Goal: Transaction & Acquisition: Book appointment/travel/reservation

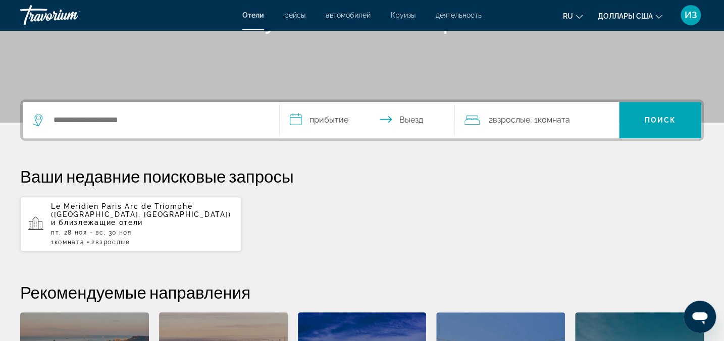
scroll to position [183, 0]
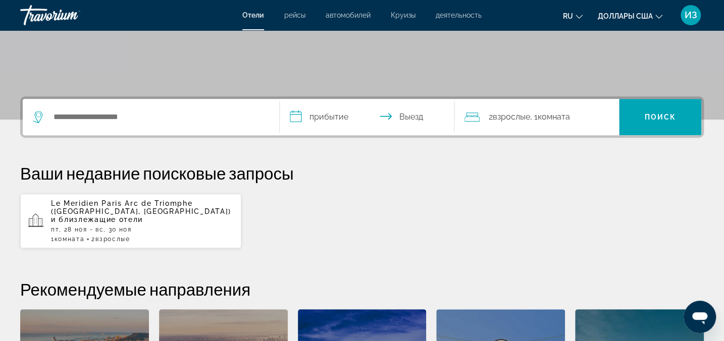
click at [114, 216] on span "и близлежащие отели" at bounding box center [97, 220] width 92 height 8
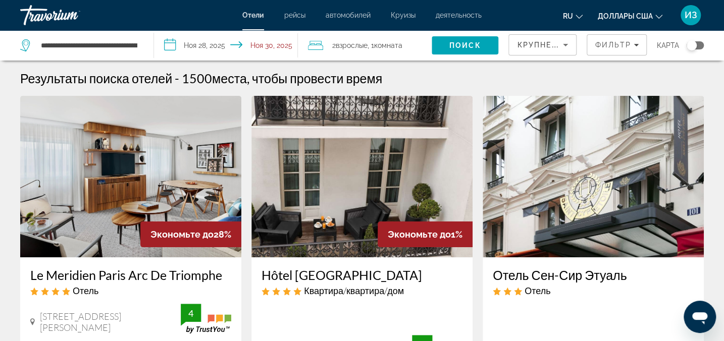
click at [658, 17] on icon "Изменить валюту" at bounding box center [658, 17] width 7 height 4
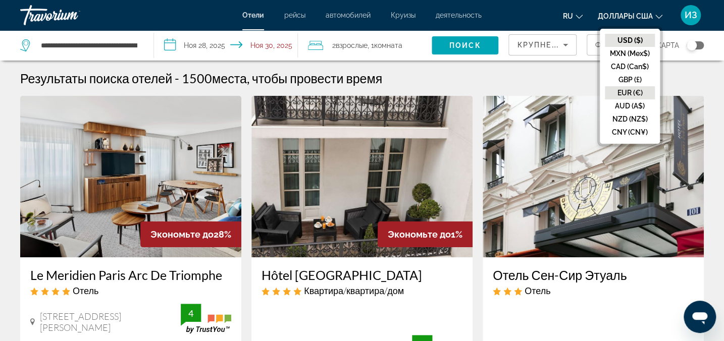
click at [618, 91] on button "EUR (€)" at bounding box center [630, 92] width 50 height 13
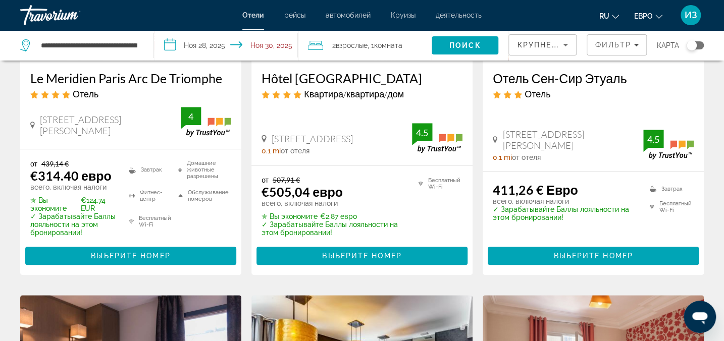
scroll to position [183, 0]
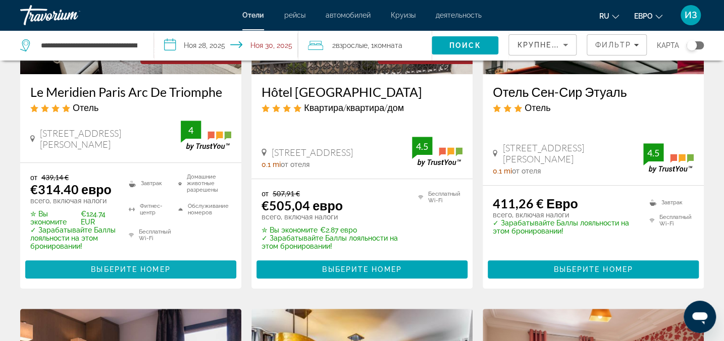
click at [147, 269] on span "Выберите номер" at bounding box center [130, 270] width 79 height 8
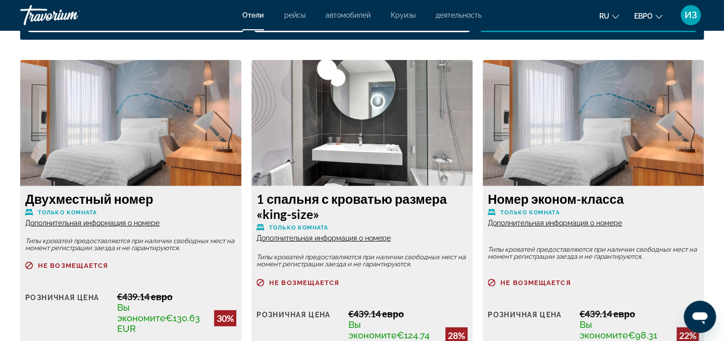
scroll to position [1423, 0]
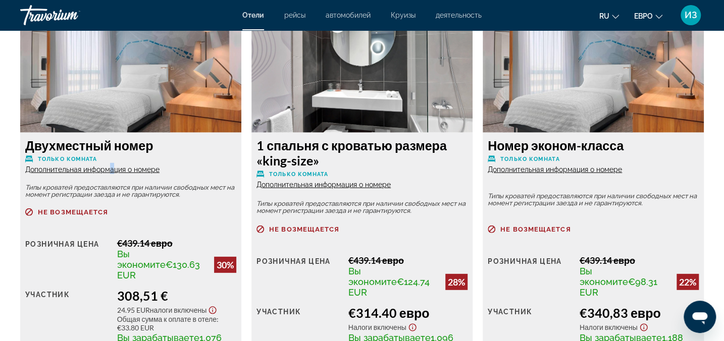
click at [112, 171] on span "Дополнительная информация о номере" at bounding box center [92, 170] width 134 height 8
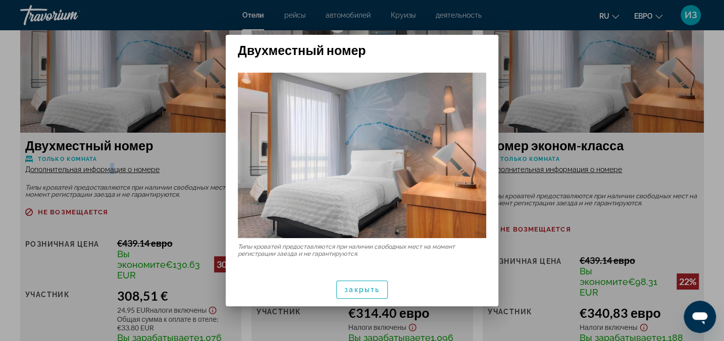
scroll to position [0, 0]
click at [368, 288] on span "закрыть" at bounding box center [361, 290] width 35 height 8
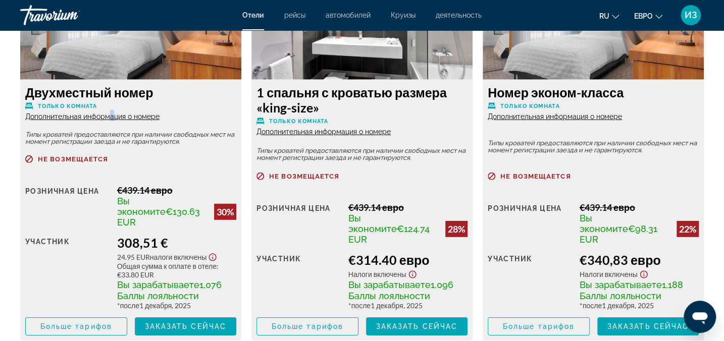
scroll to position [1469, 0]
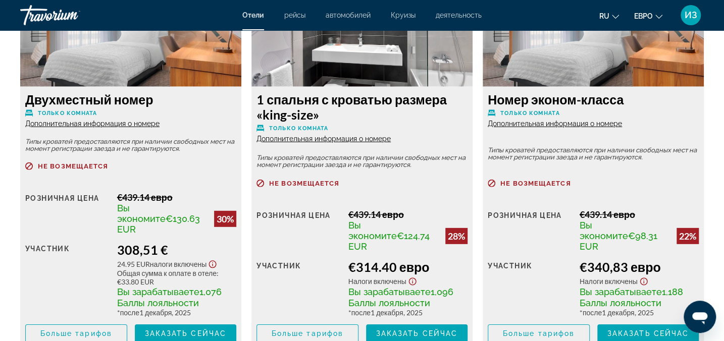
click at [315, 138] on span "Дополнительная информация о номере" at bounding box center [323, 139] width 134 height 8
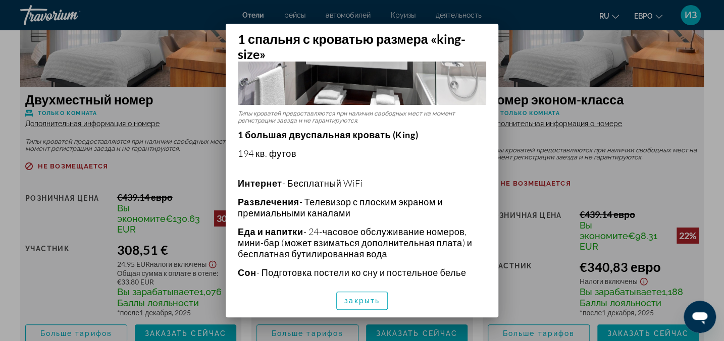
scroll to position [0, 0]
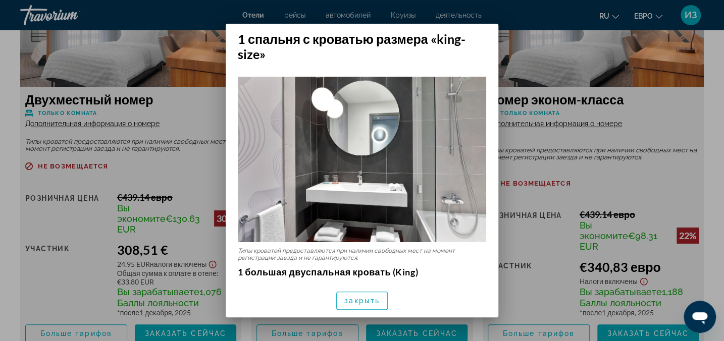
click at [510, 54] on div at bounding box center [362, 170] width 724 height 341
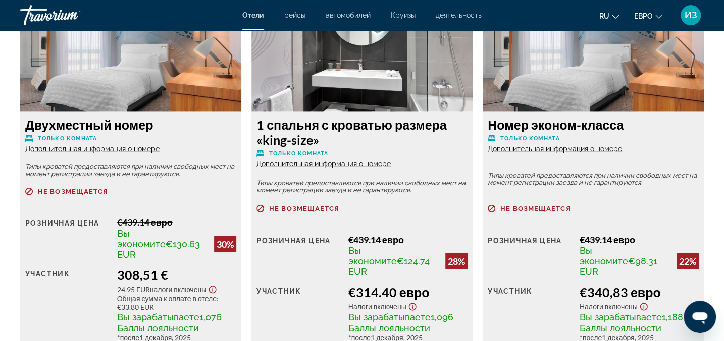
scroll to position [1469, 0]
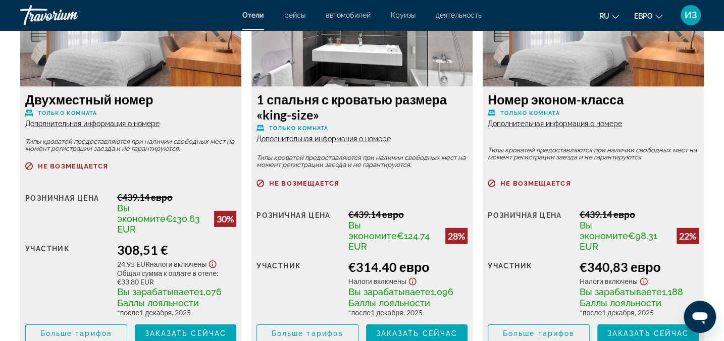
click at [534, 125] on span "Дополнительная информация о номере" at bounding box center [555, 124] width 134 height 8
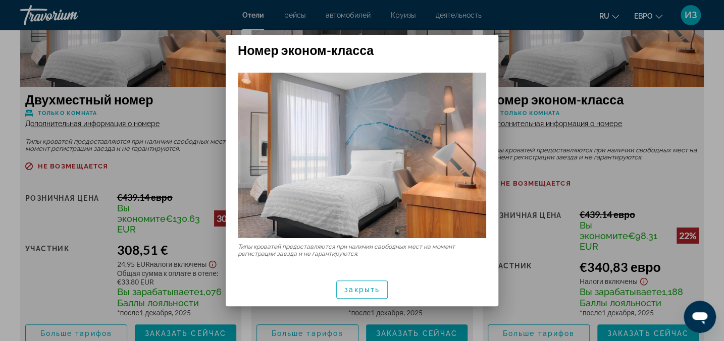
click at [527, 58] on div at bounding box center [362, 170] width 724 height 341
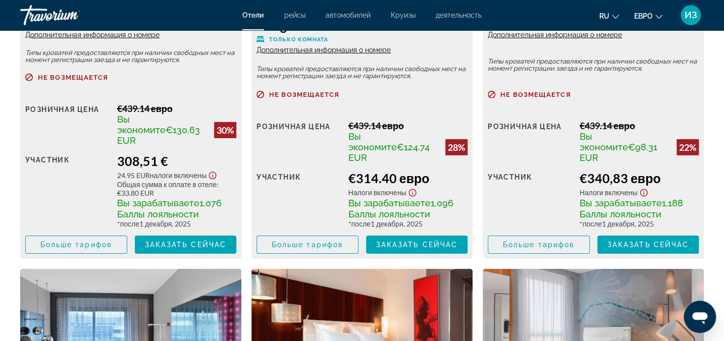
scroll to position [1560, 0]
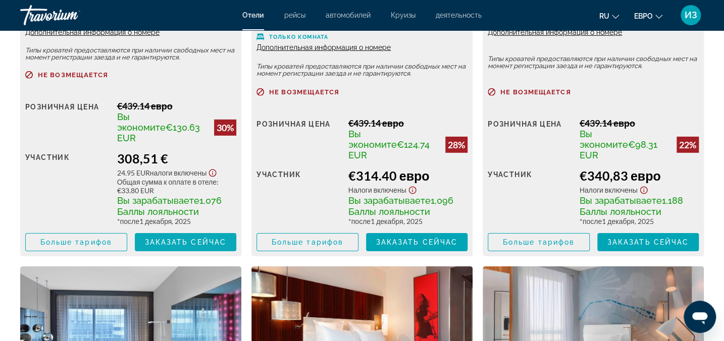
click at [167, 238] on span "Заказать сейчас" at bounding box center [186, 242] width 82 height 8
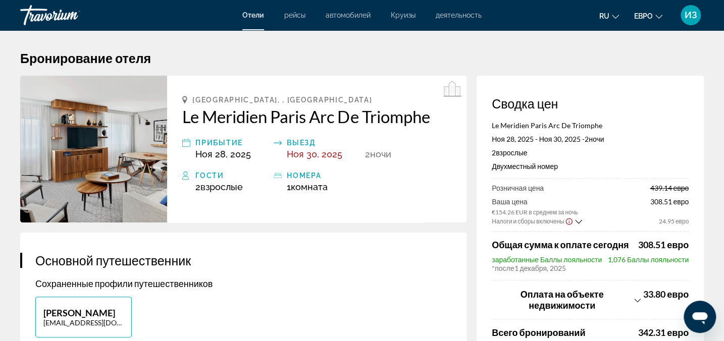
click at [448, 17] on span "деятельность" at bounding box center [459, 15] width 46 height 8
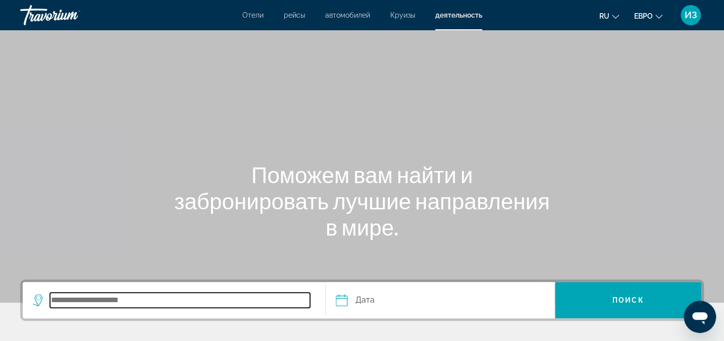
click at [106, 301] on input "Поиск места назначения" at bounding box center [180, 300] width 260 height 15
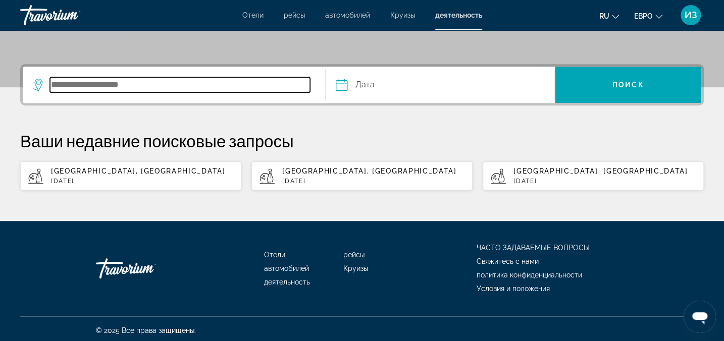
scroll to position [219, 0]
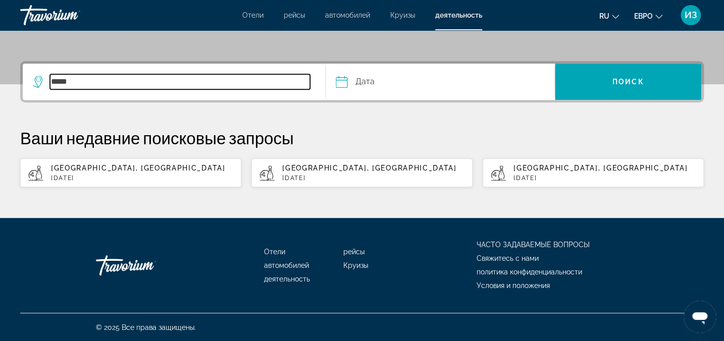
type input "*****"
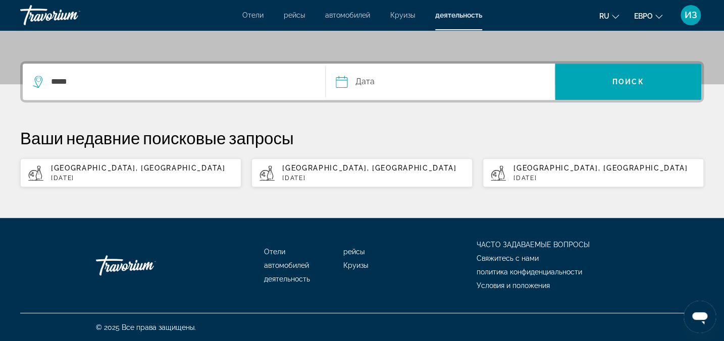
click at [369, 83] on input "Дата" at bounding box center [390, 83] width 114 height 39
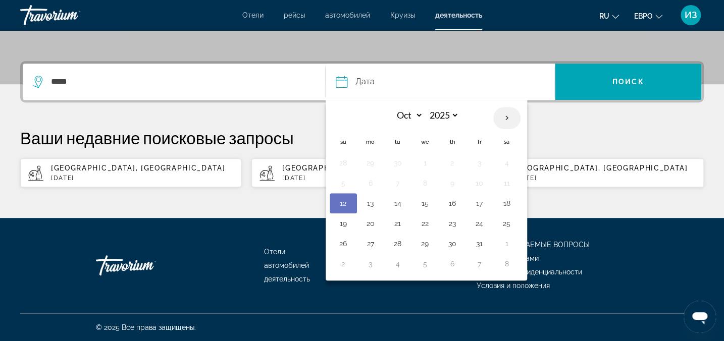
click at [507, 120] on th "Next month" at bounding box center [506, 118] width 27 height 22
select select "**"
click at [481, 242] on button "28" at bounding box center [480, 244] width 16 height 14
type input "**********"
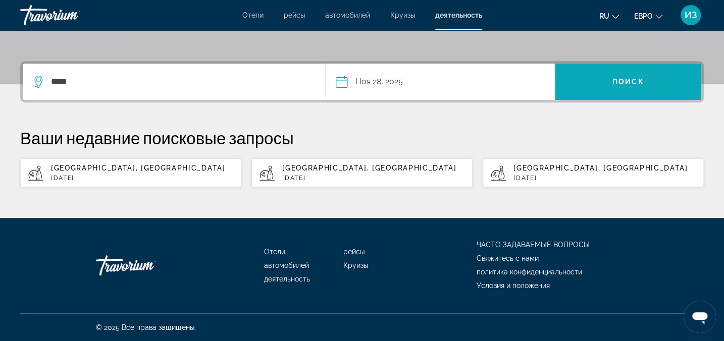
click at [580, 83] on span "Искать" at bounding box center [628, 82] width 146 height 24
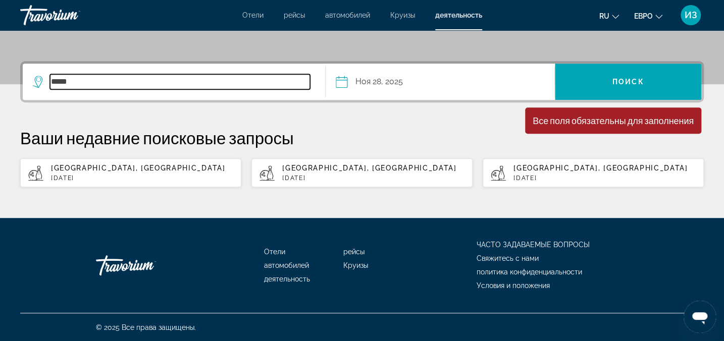
click at [91, 83] on input "*****" at bounding box center [180, 81] width 260 height 15
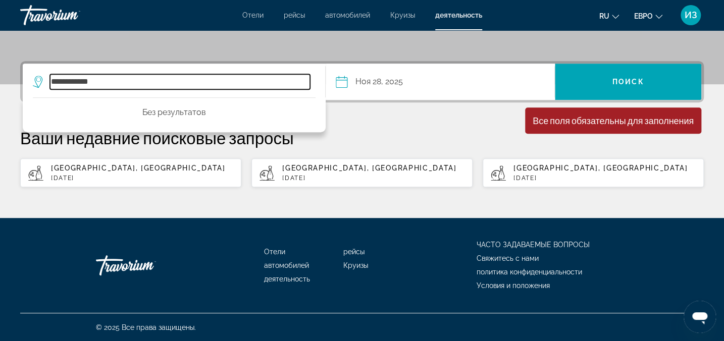
type input "**********"
drag, startPoint x: 115, startPoint y: 81, endPoint x: 35, endPoint y: 77, distance: 79.8
click at [35, 77] on div "**********" at bounding box center [171, 81] width 277 height 15
type input "*"
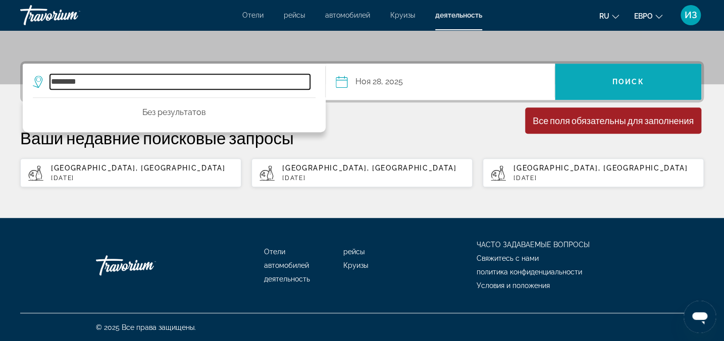
type input "*******"
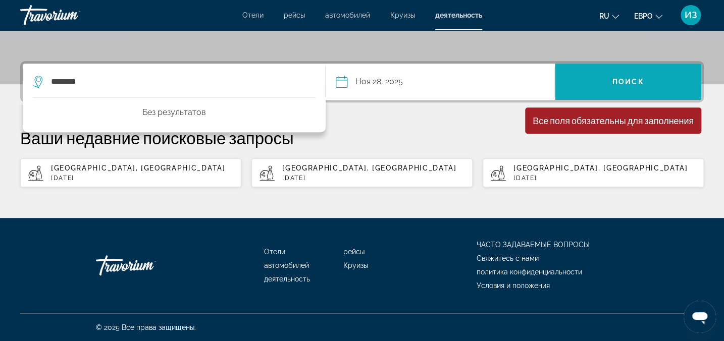
click at [592, 79] on span "Искать" at bounding box center [628, 82] width 146 height 24
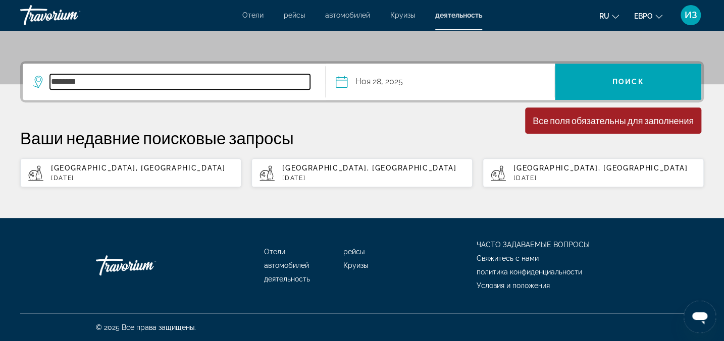
drag, startPoint x: 85, startPoint y: 81, endPoint x: 53, endPoint y: 88, distance: 33.1
click at [50, 83] on input "*******" at bounding box center [180, 81] width 260 height 15
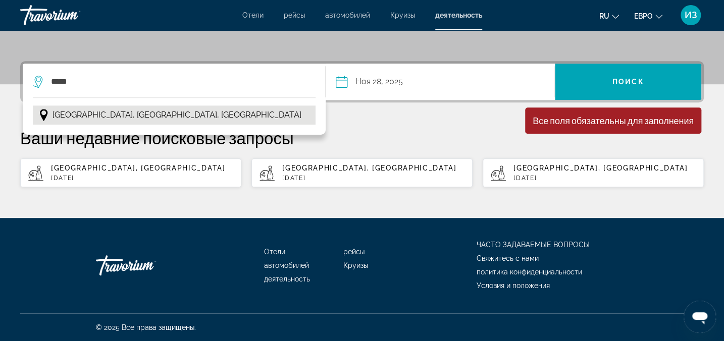
click at [82, 117] on span "[GEOGRAPHIC_DATA], [GEOGRAPHIC_DATA], [GEOGRAPHIC_DATA]" at bounding box center [177, 115] width 249 height 14
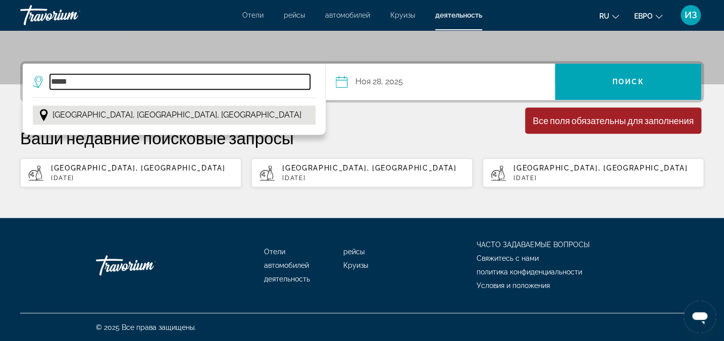
type input "**********"
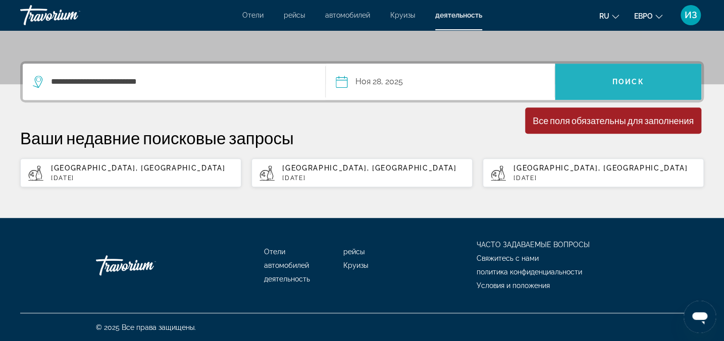
click at [610, 85] on span "Искать" at bounding box center [628, 82] width 146 height 24
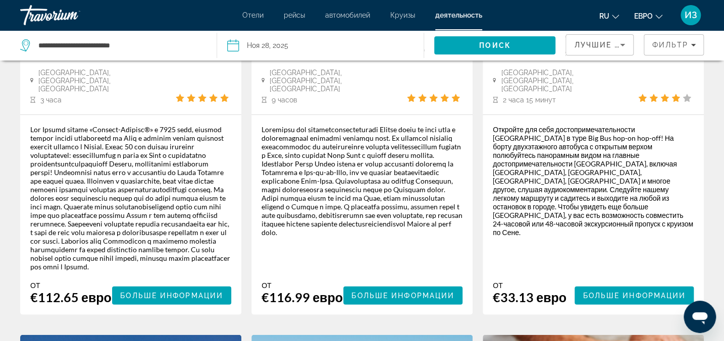
scroll to position [1193, 0]
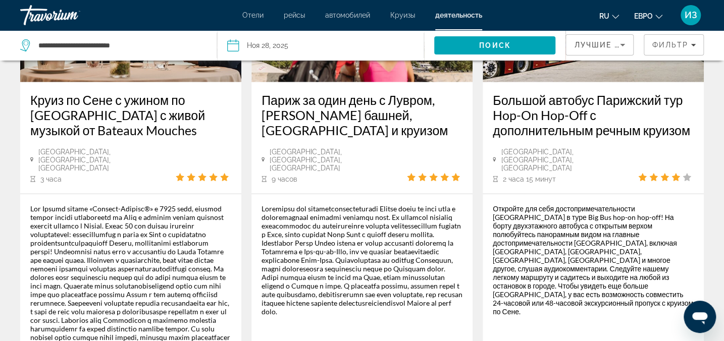
drag, startPoint x: 489, startPoint y: 85, endPoint x: 687, endPoint y: 126, distance: 202.2
click at [687, 126] on div "Большой автобус Парижский тур Hop-On Hop-Off с дополнительным речным круизом [G…" at bounding box center [593, 138] width 221 height 112
copy h3 "Большой автобус Парижский тур Hop-On Hop-Off с дополнительным речным круизом"
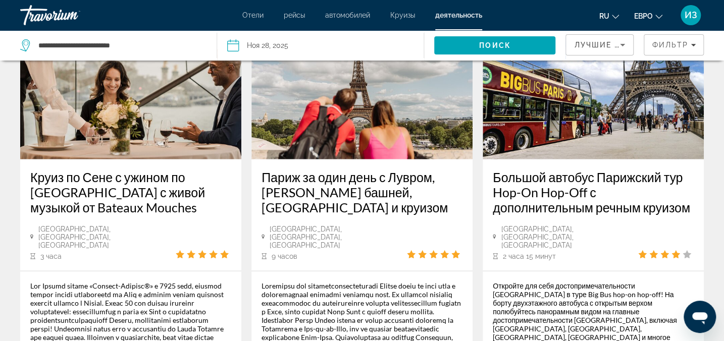
scroll to position [1101, 0]
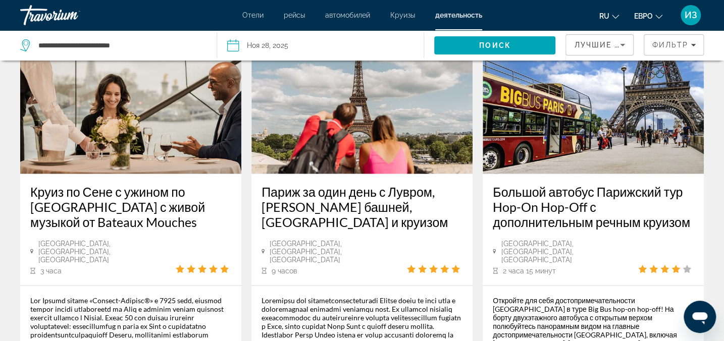
click at [6, 181] on div "Результаты поиска мероприятий - 1000 вещи, которые стоит испытать Bateaux Paris…" at bounding box center [362, 10] width 724 height 2081
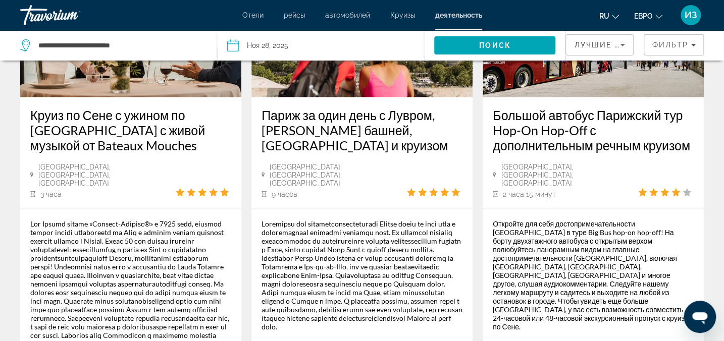
scroll to position [1193, 0]
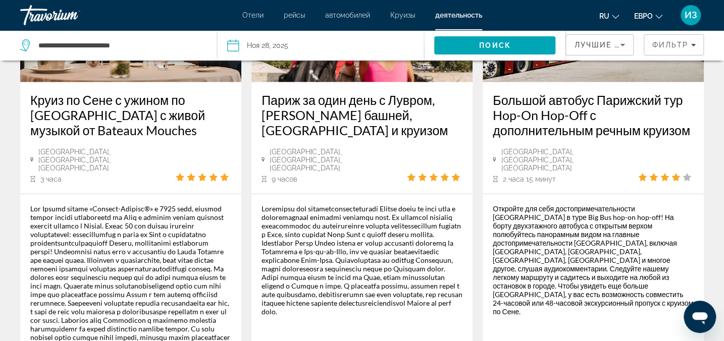
click at [554, 112] on h3 "Большой автобус Парижский тур Hop-On Hop-Off с дополнительным речным круизом" at bounding box center [593, 114] width 201 height 45
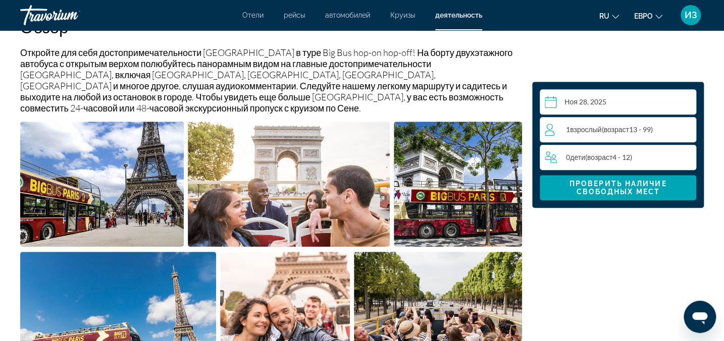
scroll to position [229, 0]
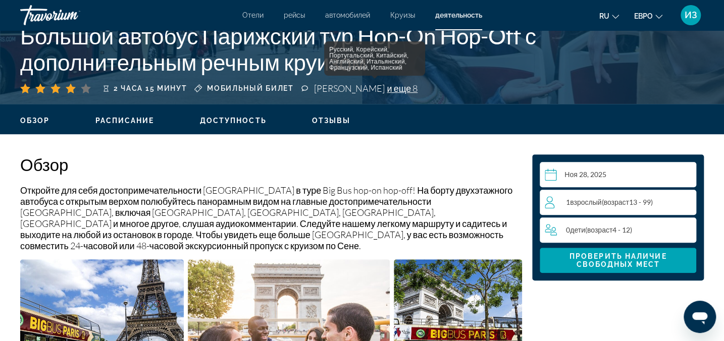
click at [387, 88] on span "и еще 8" at bounding box center [402, 88] width 31 height 11
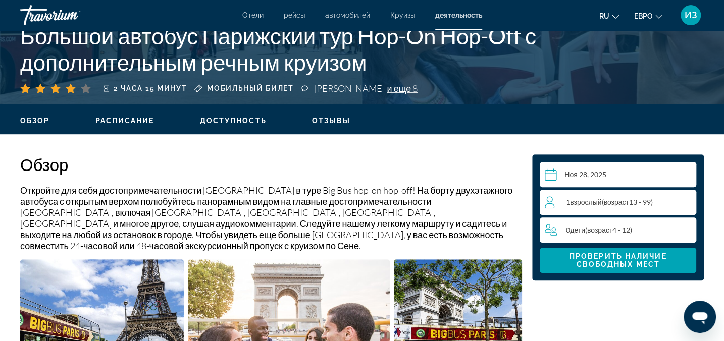
click at [119, 125] on button "Расписание" at bounding box center [124, 120] width 59 height 9
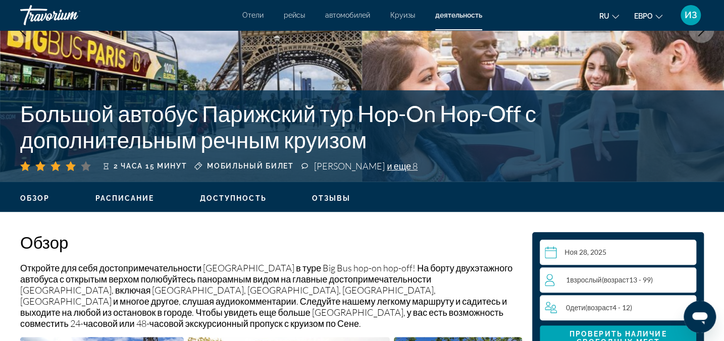
scroll to position [183, 0]
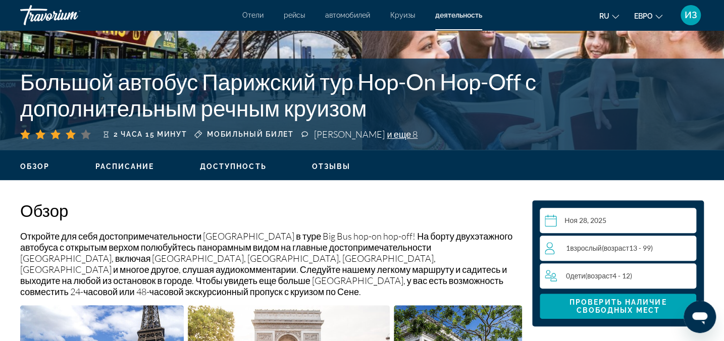
click at [226, 169] on span "Доступность" at bounding box center [233, 167] width 67 height 8
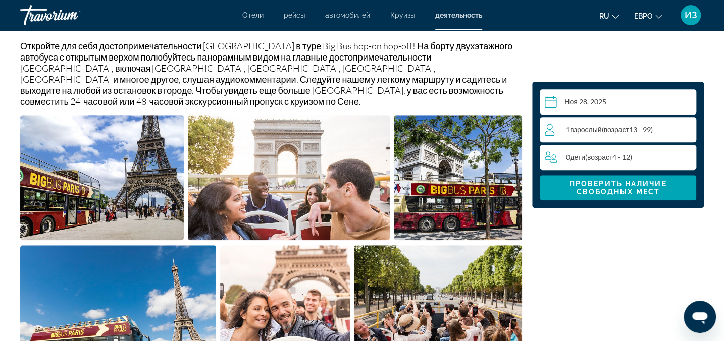
scroll to position [308, 0]
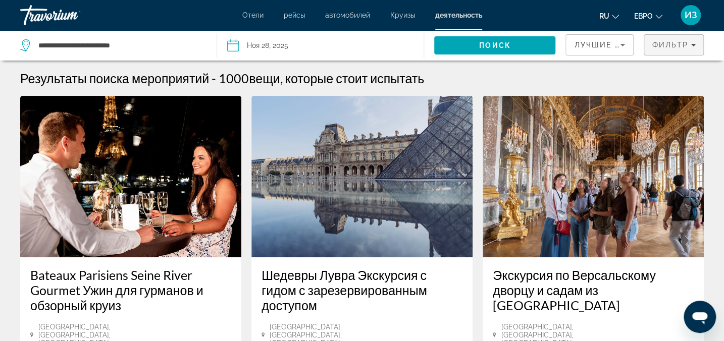
click at [697, 46] on span "Фильтры" at bounding box center [673, 45] width 59 height 24
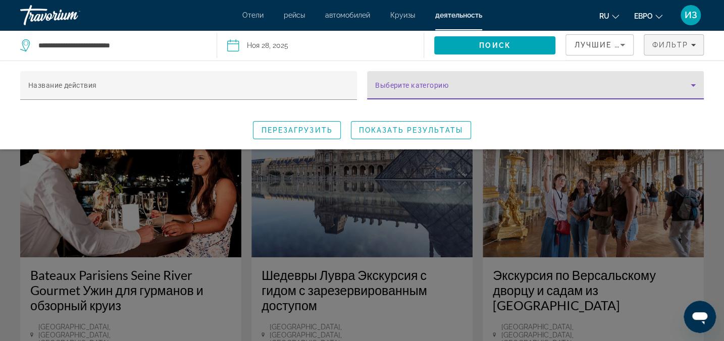
click at [695, 86] on icon "Виджет поиска" at bounding box center [693, 85] width 12 height 12
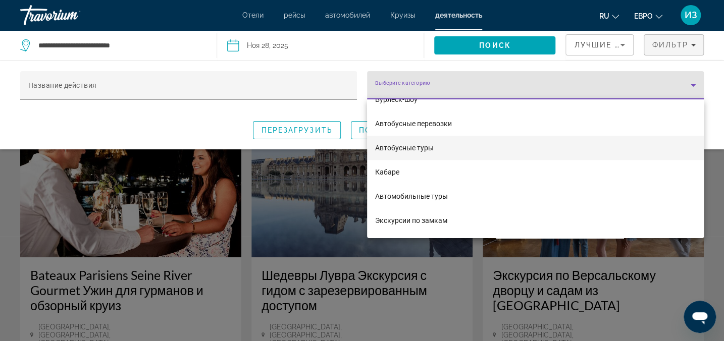
scroll to position [505, 0]
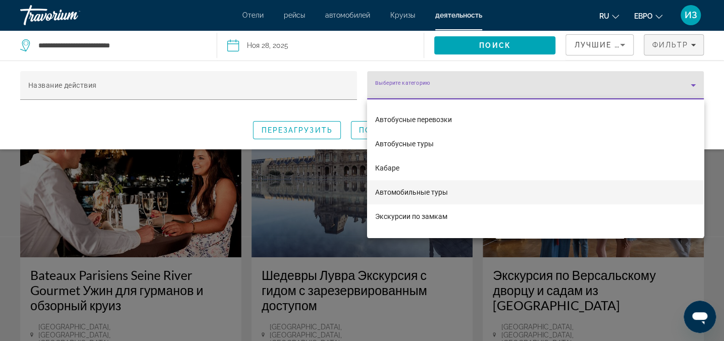
click at [412, 188] on span "Автомобильные туры" at bounding box center [411, 192] width 73 height 12
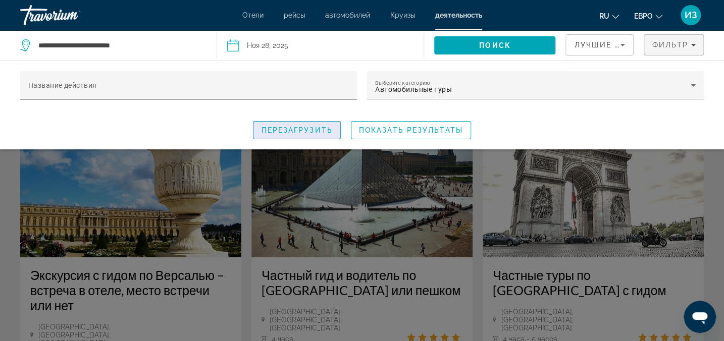
click at [306, 129] on span "Перезагрузить" at bounding box center [296, 130] width 71 height 8
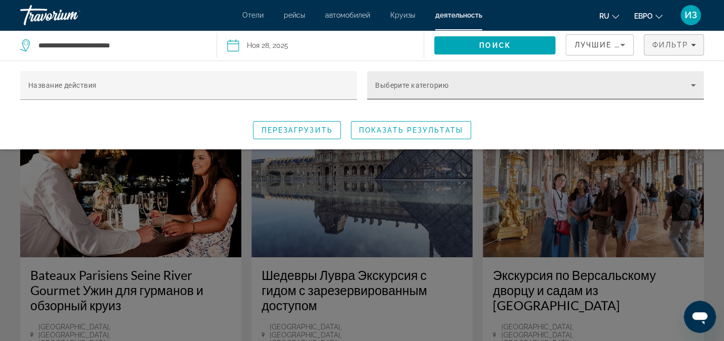
click at [694, 83] on icon "Виджет поиска" at bounding box center [693, 85] width 12 height 12
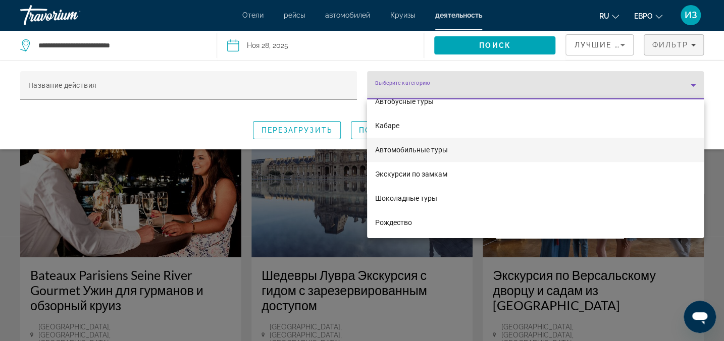
scroll to position [550, 0]
click at [419, 148] on span "Автомобильные туры" at bounding box center [411, 147] width 73 height 12
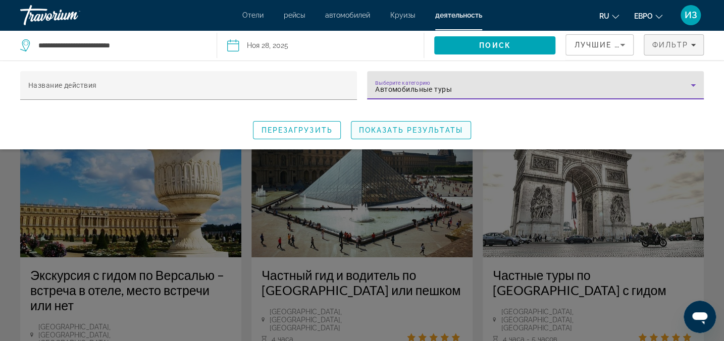
click at [421, 126] on span "Показать результаты" at bounding box center [411, 130] width 104 height 8
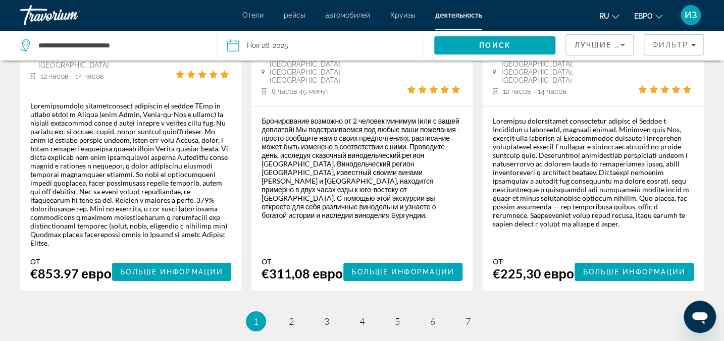
scroll to position [1836, 0]
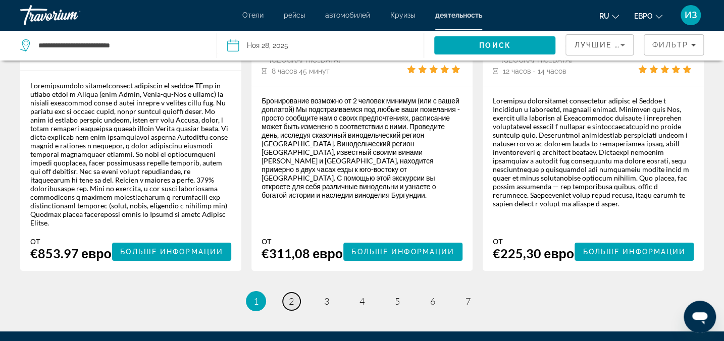
click at [287, 293] on link "страница 2" at bounding box center [292, 302] width 18 height 18
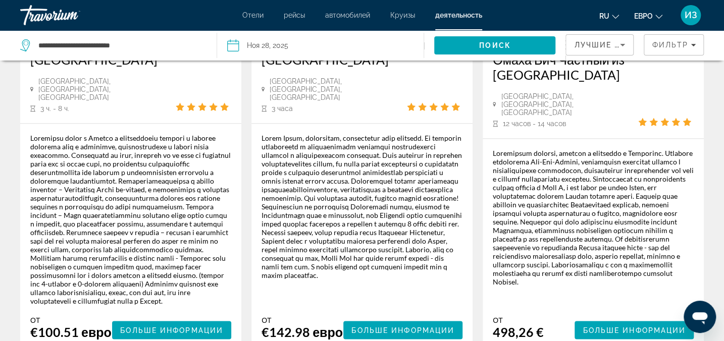
scroll to position [596, 0]
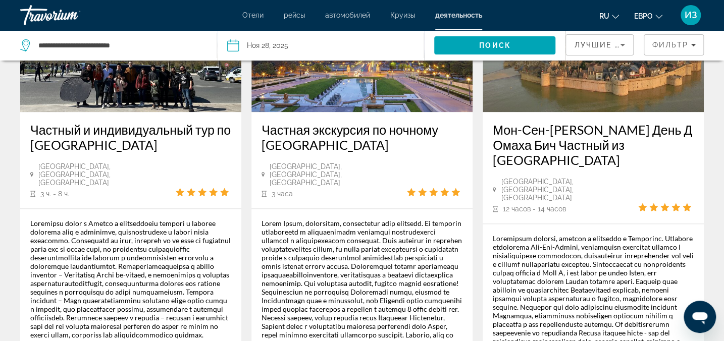
click at [81, 122] on h3 "Частный и индивидуальный тур по [GEOGRAPHIC_DATA]" at bounding box center [130, 137] width 201 height 30
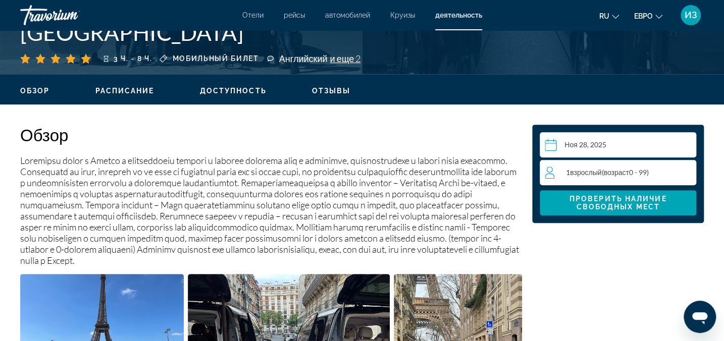
scroll to position [137, 0]
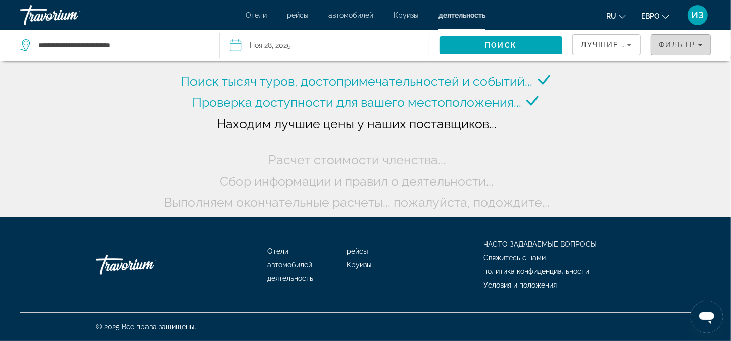
click at [680, 49] on span "Фильтры" at bounding box center [680, 45] width 59 height 24
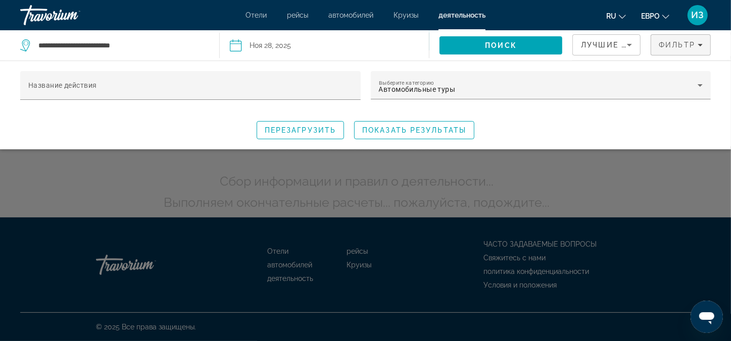
click at [633, 115] on div "Название действия Выберите категорию Автомобильные туры Перезагрузить Показать …" at bounding box center [365, 105] width 731 height 68
click at [434, 127] on span "Показать результаты" at bounding box center [414, 130] width 104 height 8
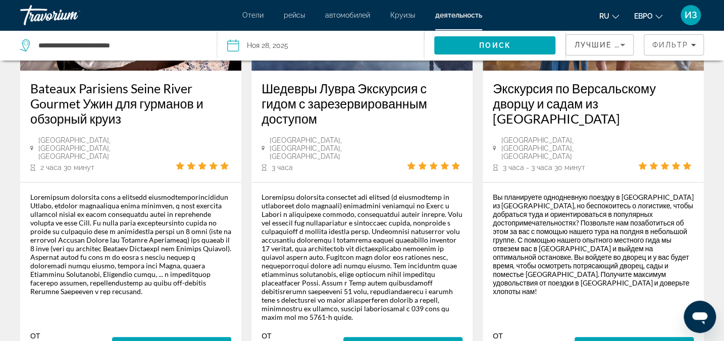
scroll to position [137, 0]
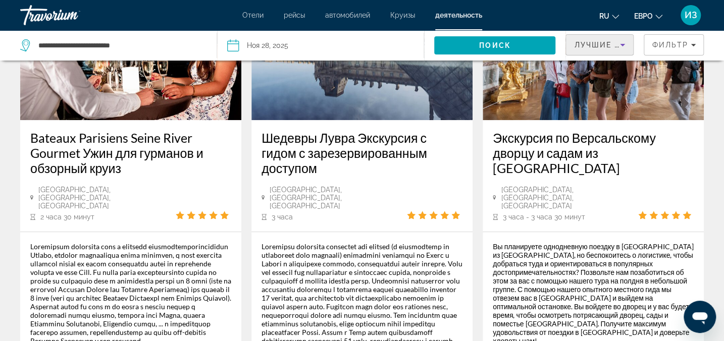
click at [606, 45] on span "Лучшие продавцы" at bounding box center [618, 45] width 89 height 8
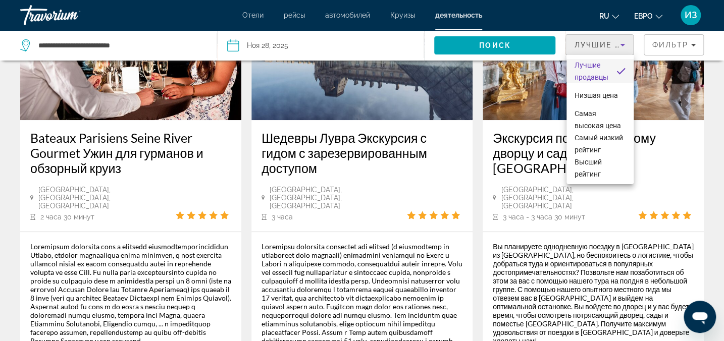
click at [715, 151] on div at bounding box center [362, 170] width 724 height 341
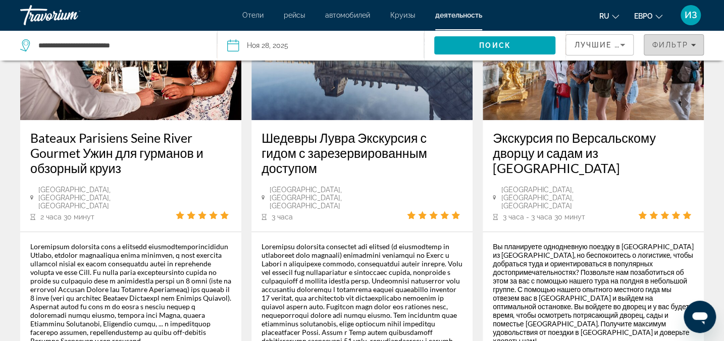
click at [668, 47] on span "Фильтр" at bounding box center [670, 45] width 36 height 8
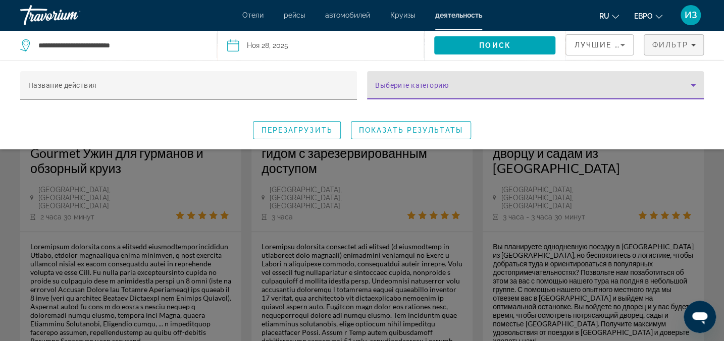
click at [682, 87] on span "Виджет поиска" at bounding box center [533, 89] width 316 height 12
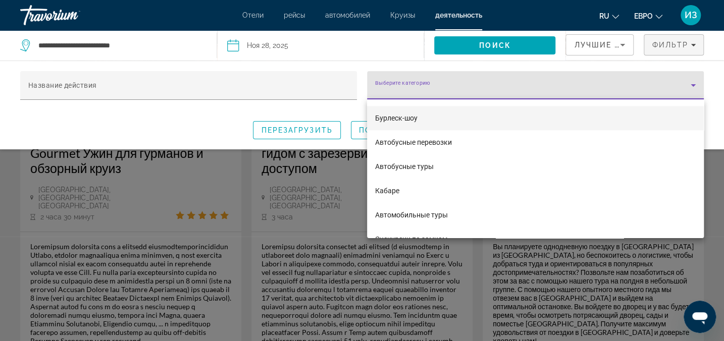
scroll to position [505, 0]
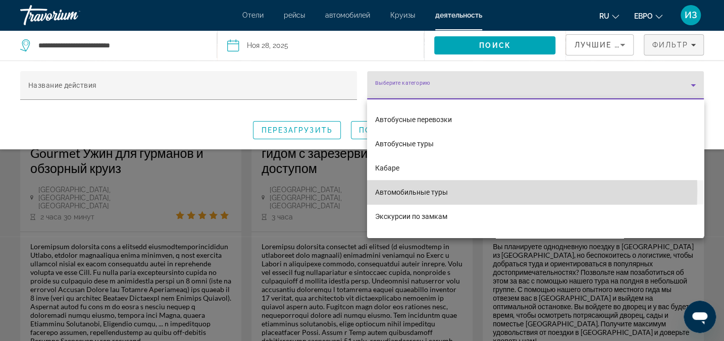
click at [422, 190] on span "Автомобильные туры" at bounding box center [411, 192] width 73 height 12
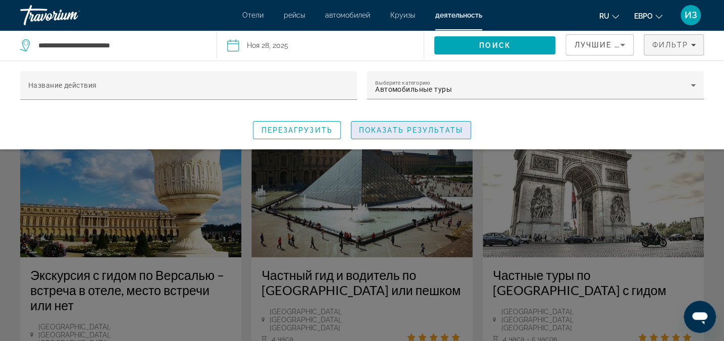
click at [435, 132] on span "Показать результаты" at bounding box center [411, 130] width 104 height 8
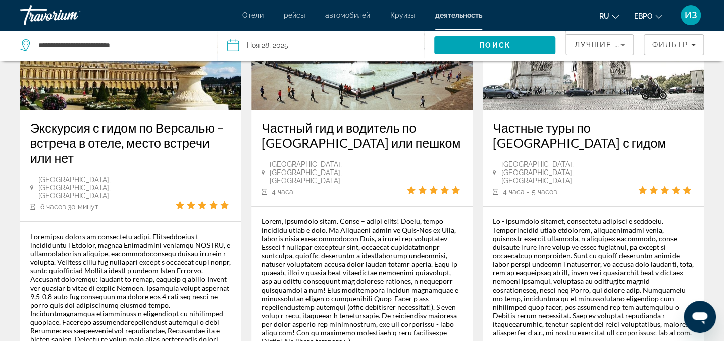
scroll to position [91, 0]
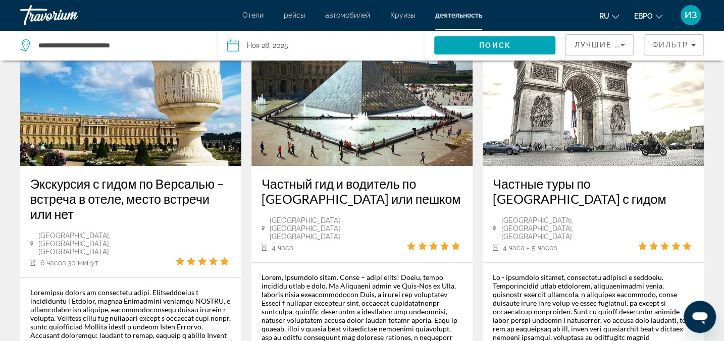
click at [318, 189] on h3 "Частный гид и водитель по [GEOGRAPHIC_DATA] или пешком" at bounding box center [362, 191] width 201 height 30
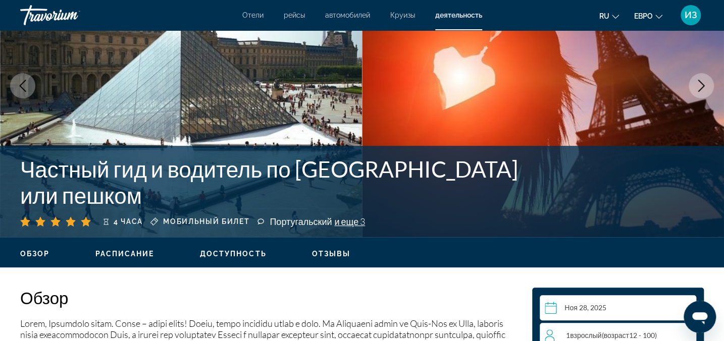
scroll to position [91, 0]
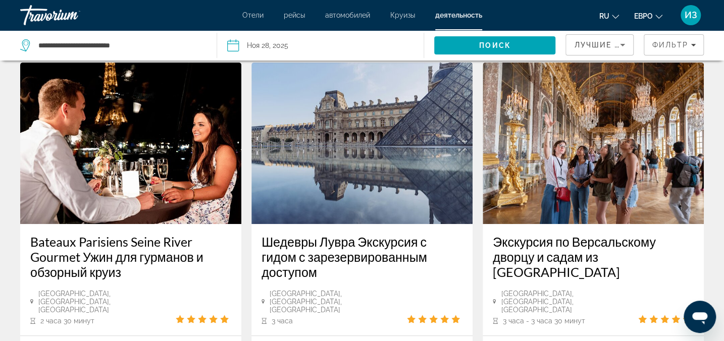
scroll to position [91, 0]
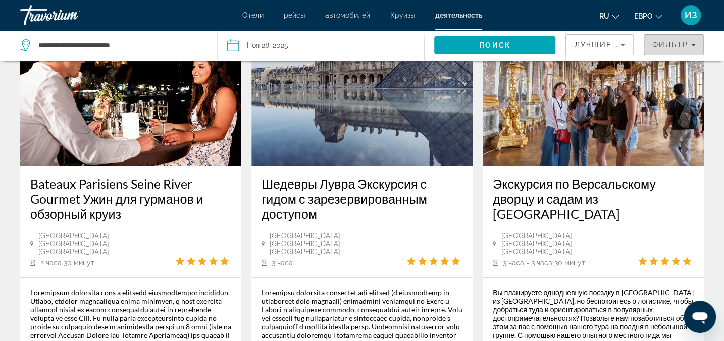
click at [650, 45] on span "Фильтры" at bounding box center [673, 45] width 59 height 24
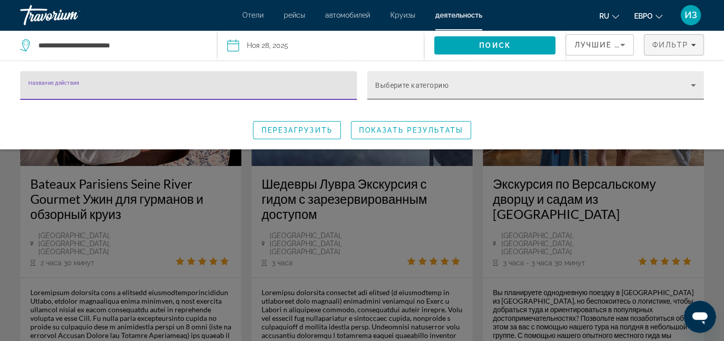
click at [675, 85] on span "Виджет поиска" at bounding box center [533, 89] width 316 height 12
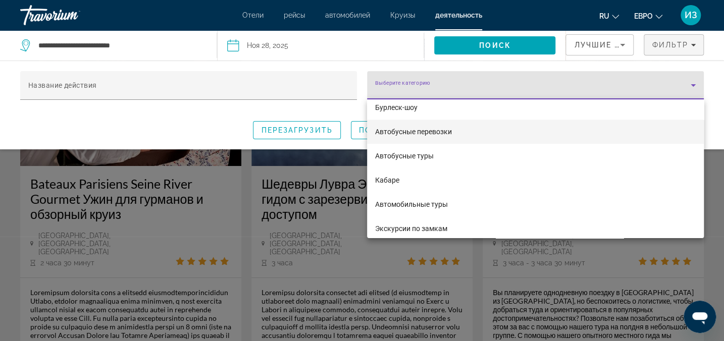
scroll to position [505, 0]
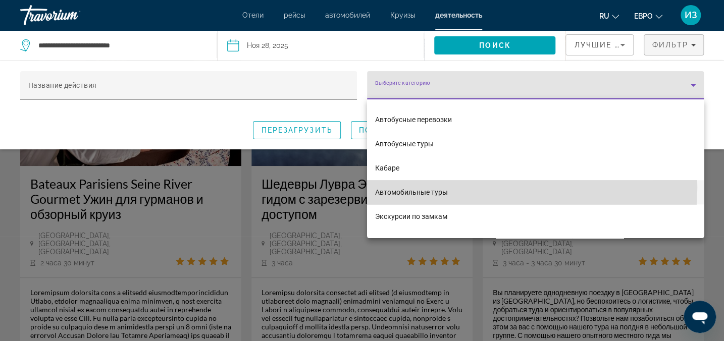
click at [419, 187] on span "Автомобильные туры" at bounding box center [411, 192] width 73 height 12
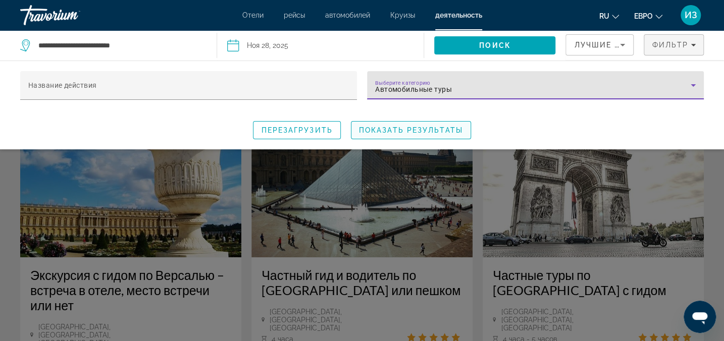
click at [410, 124] on span "Виджет поиска" at bounding box center [410, 130] width 119 height 24
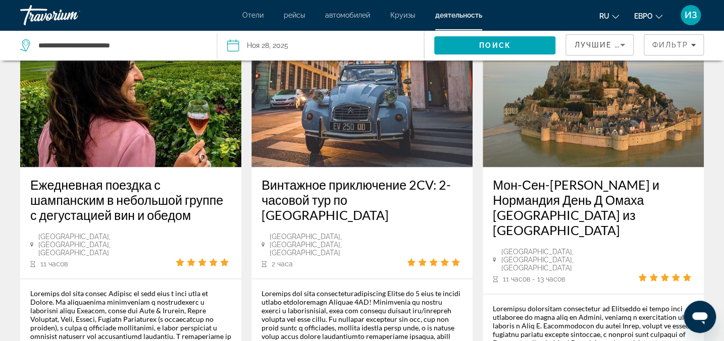
scroll to position [596, 0]
